Goal: Task Accomplishment & Management: Complete application form

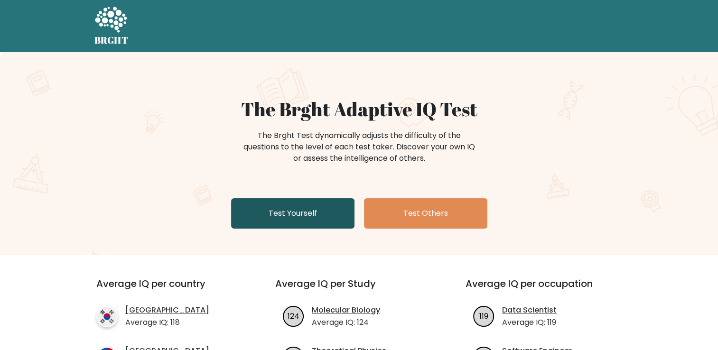
click at [283, 216] on link "Test Yourself" at bounding box center [292, 213] width 123 height 30
click at [241, 214] on link "Test Yourself" at bounding box center [292, 213] width 123 height 30
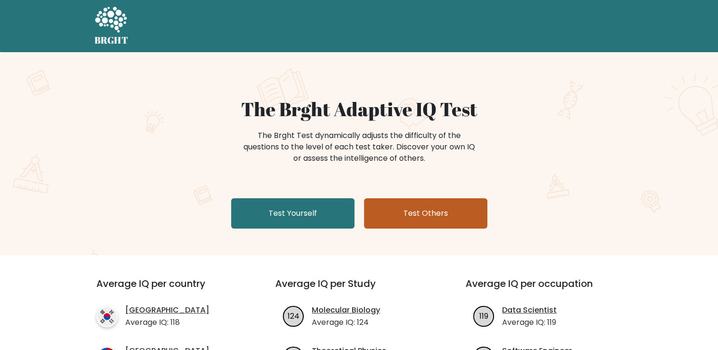
click at [430, 213] on link "Test Others" at bounding box center [425, 213] width 123 height 30
drag, startPoint x: 625, startPoint y: 5, endPoint x: 397, endPoint y: 219, distance: 313.0
click at [397, 219] on link "Test Others" at bounding box center [425, 213] width 123 height 30
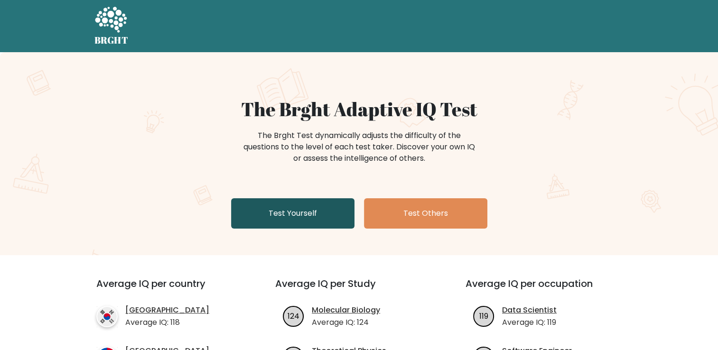
click at [309, 220] on link "Test Yourself" at bounding box center [292, 213] width 123 height 30
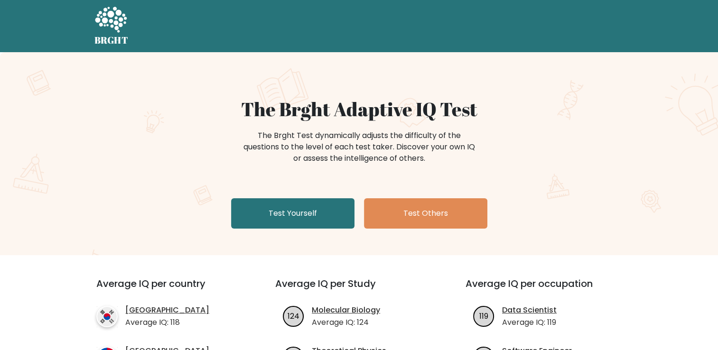
click at [188, 189] on div "The Brght Adaptive IQ Test The Brght Test dynamically adjusts the difficulty of…" at bounding box center [359, 165] width 475 height 135
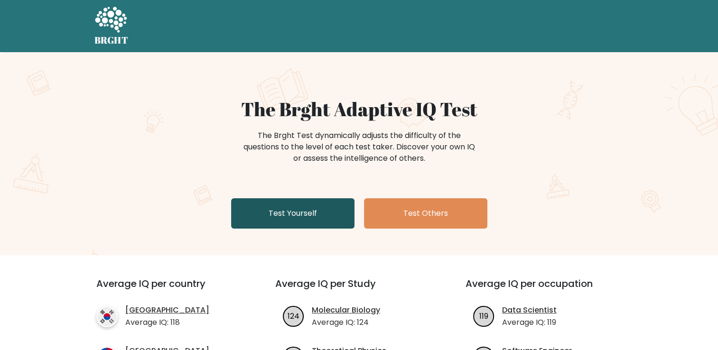
click at [303, 211] on link "Test Yourself" at bounding box center [292, 213] width 123 height 30
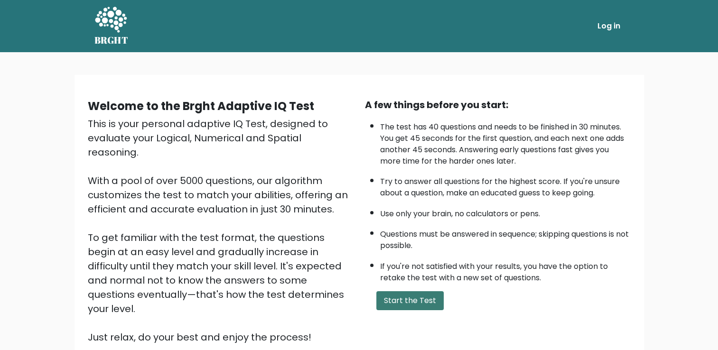
click at [412, 305] on button "Start the Test" at bounding box center [409, 300] width 67 height 19
click at [419, 299] on button "Start the Test" at bounding box center [409, 300] width 67 height 19
click at [390, 303] on button "Start the Test" at bounding box center [409, 300] width 67 height 19
click at [389, 302] on button "Start the Test" at bounding box center [409, 300] width 67 height 19
click at [405, 292] on button "Start the Test" at bounding box center [409, 300] width 67 height 19
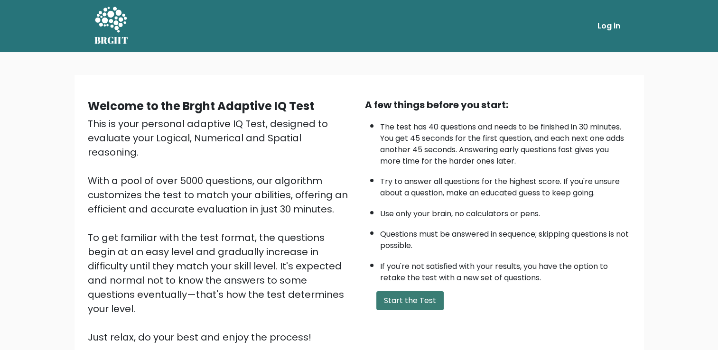
click at [425, 302] on button "Start the Test" at bounding box center [409, 300] width 67 height 19
click at [417, 299] on button "Start the Test" at bounding box center [409, 300] width 67 height 19
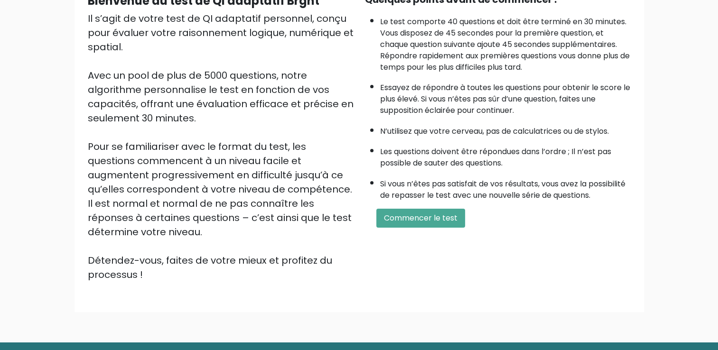
scroll to position [78, 0]
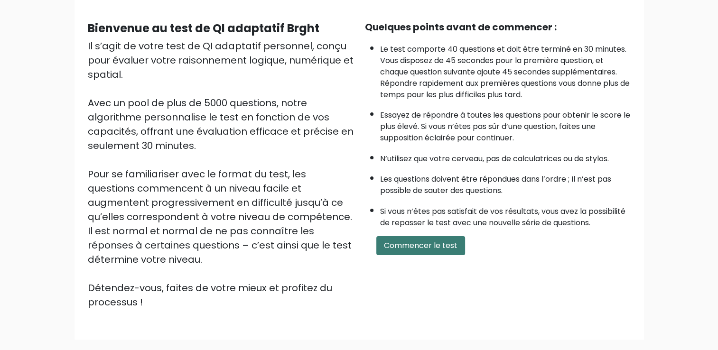
click at [411, 255] on button "Commencer le test" at bounding box center [420, 245] width 89 height 19
click at [427, 255] on button "Commencer le test" at bounding box center [420, 245] width 89 height 19
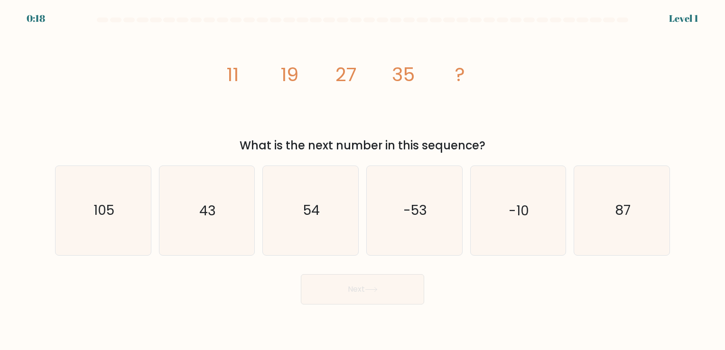
drag, startPoint x: 615, startPoint y: 1, endPoint x: 463, endPoint y: 37, distance: 155.6
click at [463, 37] on icon "image/svg+xml 11 19 27 35 ?" at bounding box center [362, 80] width 285 height 105
drag, startPoint x: 701, startPoint y: 0, endPoint x: 141, endPoint y: 75, distance: 564.7
click at [141, 75] on div "image/svg+xml 11 19 27 35 ? What is the next number in this sequence?" at bounding box center [362, 91] width 627 height 126
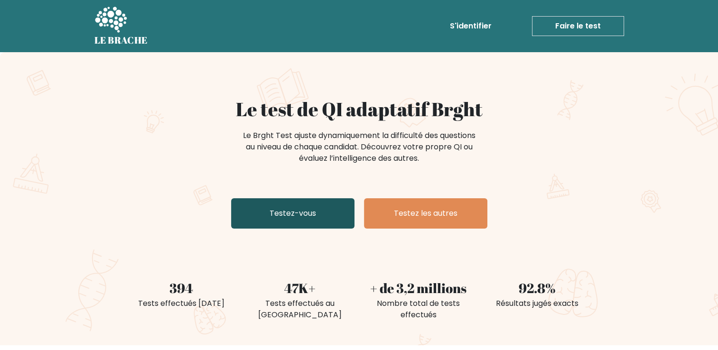
click at [288, 221] on link "Testez-vous" at bounding box center [292, 213] width 123 height 30
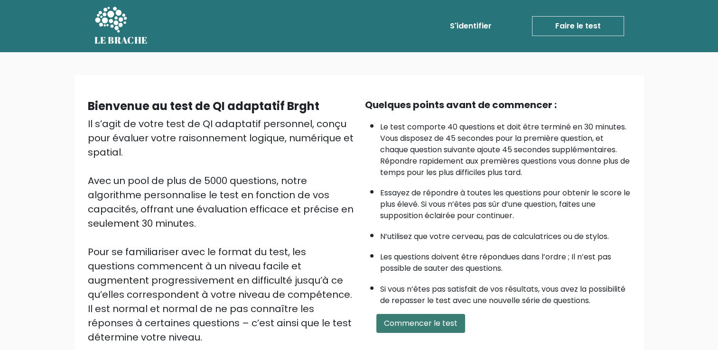
click at [426, 333] on button "Commencer le test" at bounding box center [420, 323] width 89 height 19
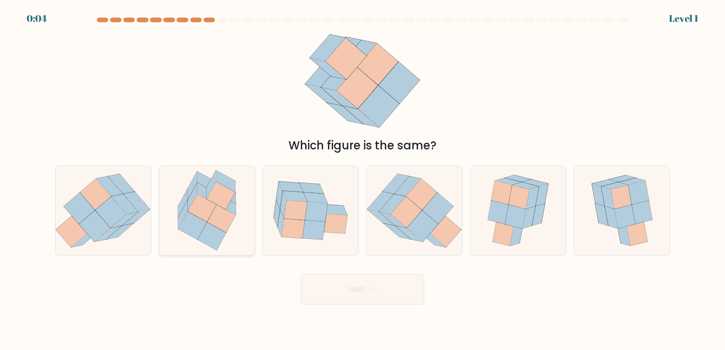
click at [188, 192] on icon at bounding box center [191, 186] width 9 height 28
click at [363, 180] on input "b." at bounding box center [363, 177] width 0 height 5
radio input "true"
click at [390, 298] on button "Next" at bounding box center [362, 289] width 123 height 30
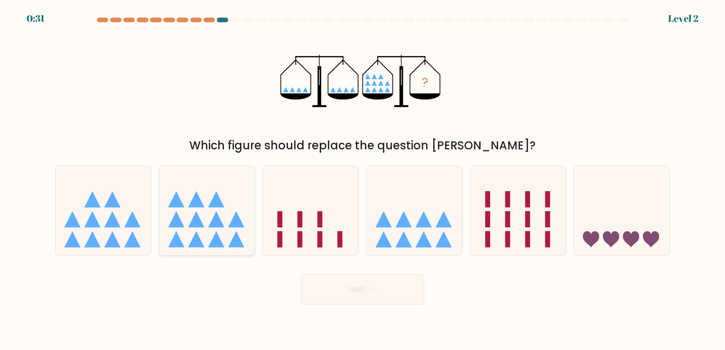
click at [206, 215] on icon at bounding box center [206, 210] width 95 height 79
click at [363, 180] on input "b." at bounding box center [363, 177] width 0 height 5
radio input "true"
click at [392, 293] on button "Next" at bounding box center [362, 289] width 123 height 30
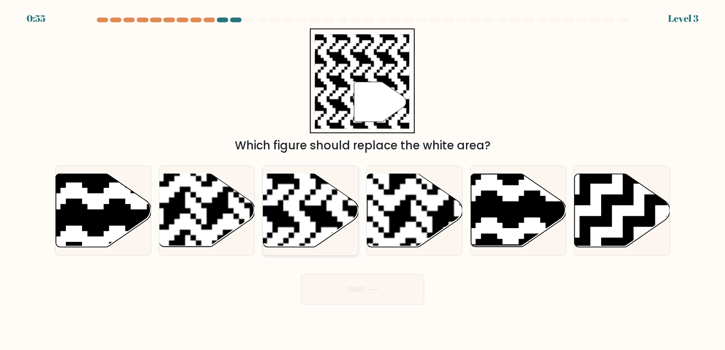
click at [334, 201] on rect at bounding box center [278, 173] width 173 height 173
click at [363, 180] on input "c." at bounding box center [363, 177] width 0 height 5
radio input "true"
click at [372, 291] on icon at bounding box center [371, 289] width 13 height 5
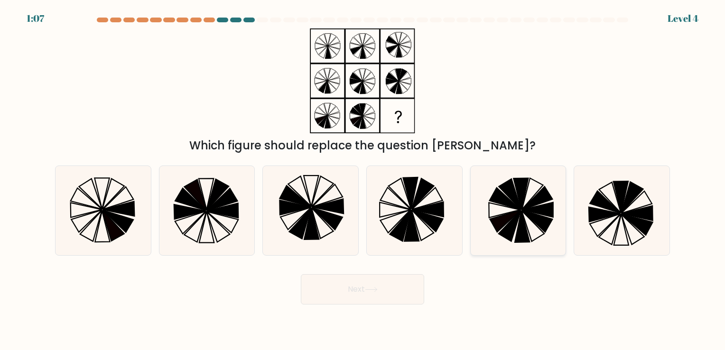
click at [519, 231] on icon at bounding box center [522, 227] width 15 height 32
click at [363, 180] on input "e." at bounding box center [363, 177] width 0 height 5
radio input "true"
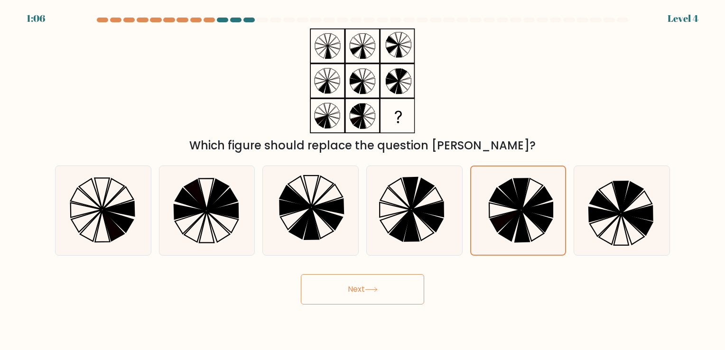
click at [359, 297] on button "Next" at bounding box center [362, 289] width 123 height 30
click at [358, 290] on button "Next" at bounding box center [362, 289] width 123 height 30
click at [518, 202] on icon at bounding box center [510, 194] width 22 height 30
click at [363, 180] on input "e." at bounding box center [363, 177] width 0 height 5
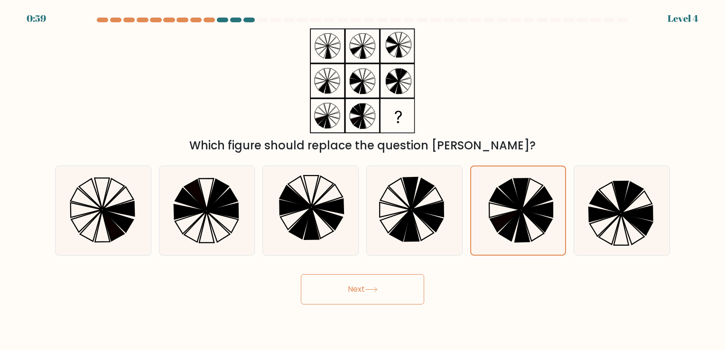
click at [356, 293] on button "Next" at bounding box center [362, 289] width 123 height 30
click at [522, 209] on icon at bounding box center [532, 194] width 21 height 31
click at [363, 180] on input "e." at bounding box center [363, 177] width 0 height 5
click at [378, 291] on icon at bounding box center [371, 289] width 13 height 5
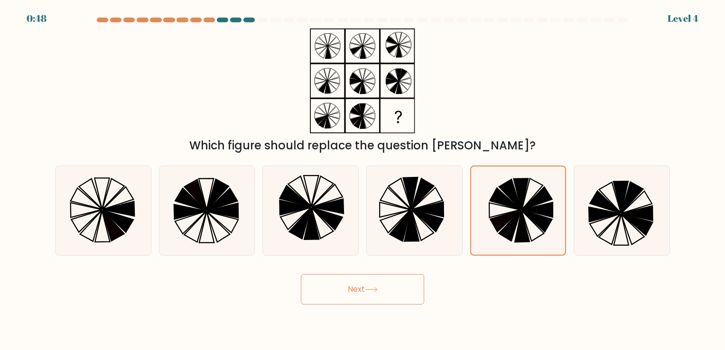
click at [378, 291] on icon at bounding box center [371, 289] width 13 height 5
click at [351, 287] on button "Next" at bounding box center [362, 289] width 123 height 30
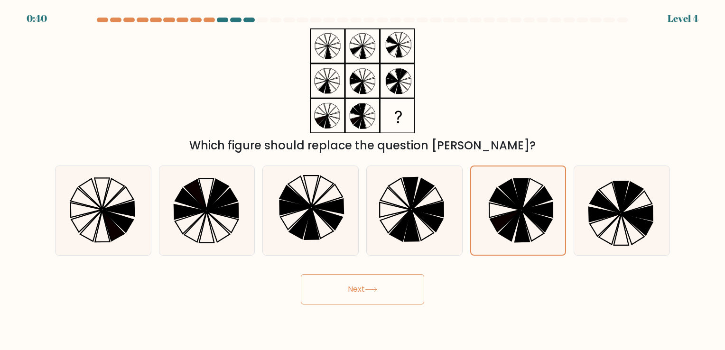
click at [351, 287] on button "Next" at bounding box center [362, 289] width 123 height 30
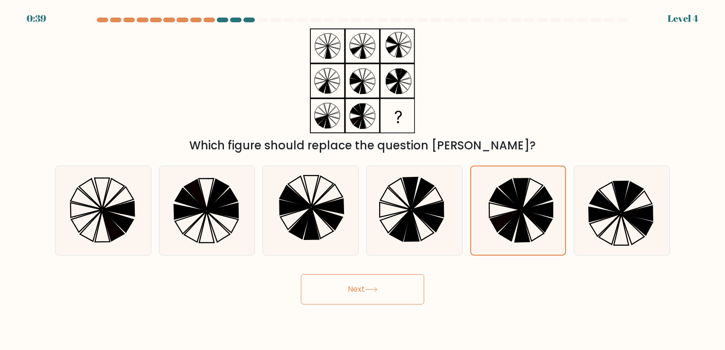
click at [351, 287] on button "Next" at bounding box center [362, 289] width 123 height 30
click at [363, 289] on button "Next" at bounding box center [362, 289] width 123 height 30
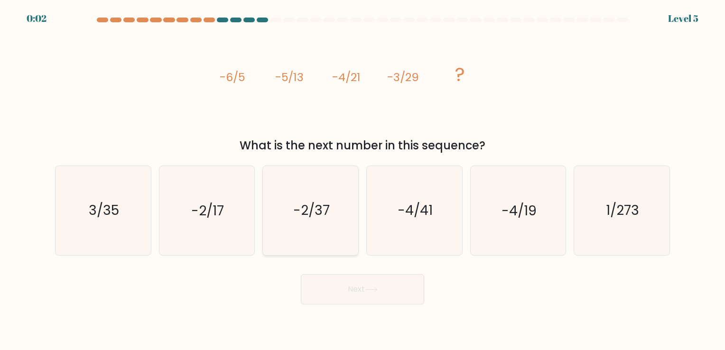
click at [295, 216] on text "-2/37" at bounding box center [311, 211] width 37 height 19
click at [363, 180] on input "c. -2/37" at bounding box center [363, 177] width 0 height 5
radio input "true"
click at [365, 294] on button "Next" at bounding box center [362, 289] width 123 height 30
click at [365, 294] on div "Next" at bounding box center [362, 285] width 627 height 37
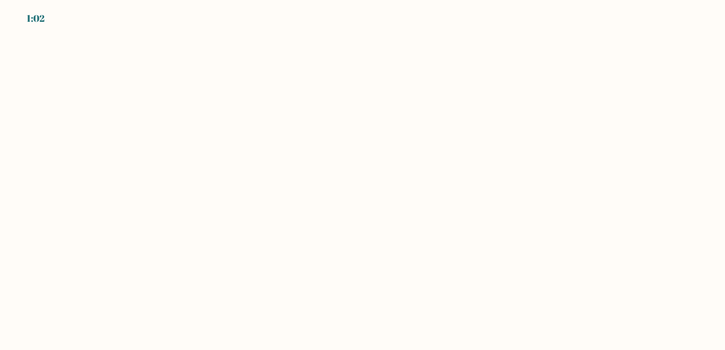
click at [292, 47] on body "1:02" at bounding box center [362, 175] width 725 height 350
click at [137, 149] on body "0:56" at bounding box center [362, 175] width 725 height 350
click at [369, 128] on body "0:55" at bounding box center [362, 175] width 725 height 350
click at [397, 209] on body "0:01" at bounding box center [362, 175] width 725 height 350
